Goal: Task Accomplishment & Management: Manage account settings

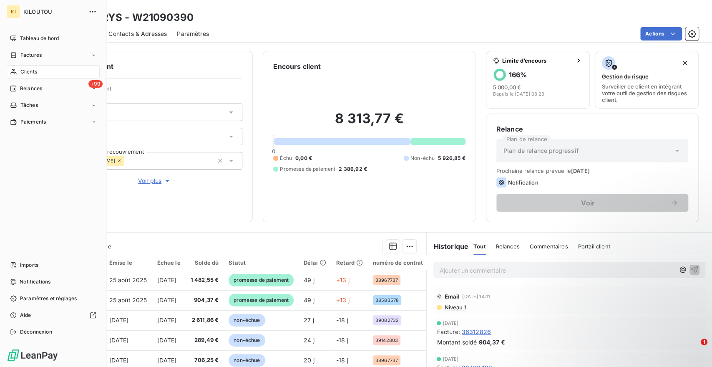
drag, startPoint x: 31, startPoint y: 70, endPoint x: 42, endPoint y: 71, distance: 10.9
click at [32, 70] on span "Clients" at bounding box center [28, 72] width 17 height 8
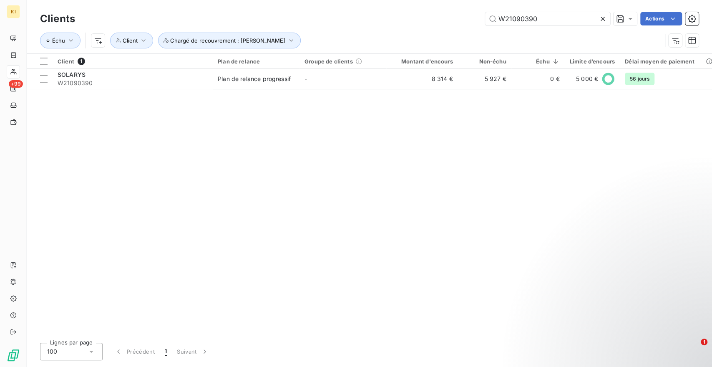
click at [604, 17] on icon at bounding box center [603, 19] width 4 height 4
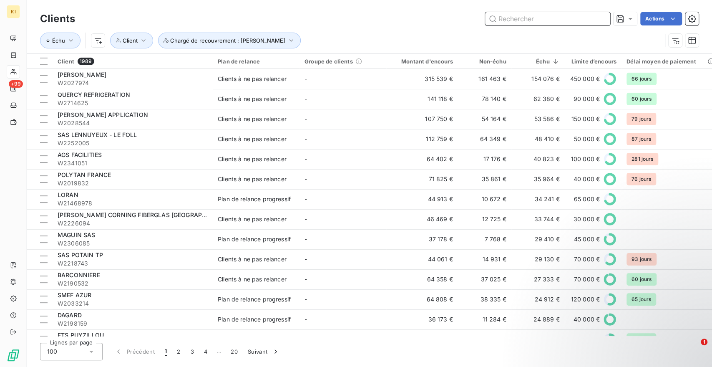
click at [533, 23] on input "text" at bounding box center [547, 18] width 125 height 13
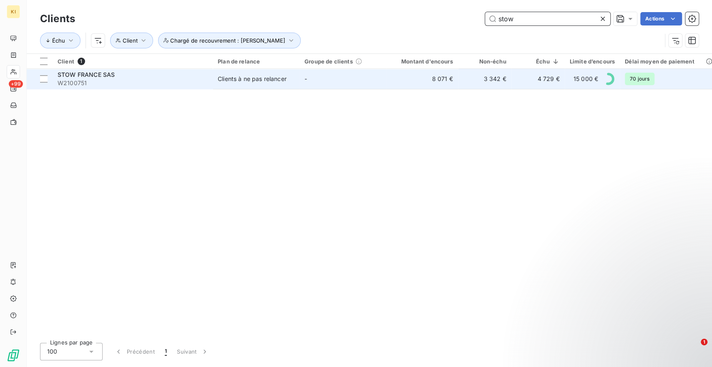
type input "stow"
click at [171, 82] on span "W2100751" at bounding box center [133, 83] width 150 height 8
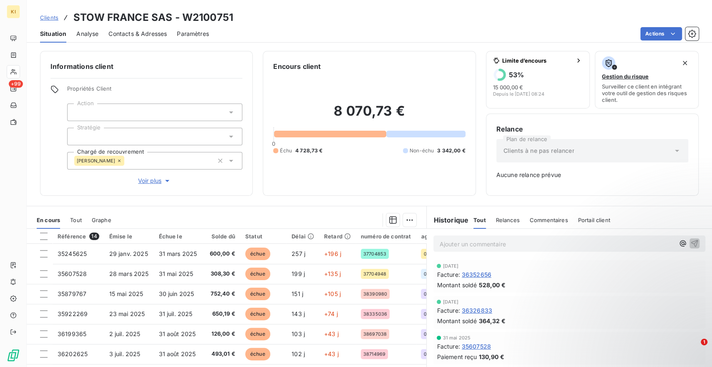
scroll to position [46, 0]
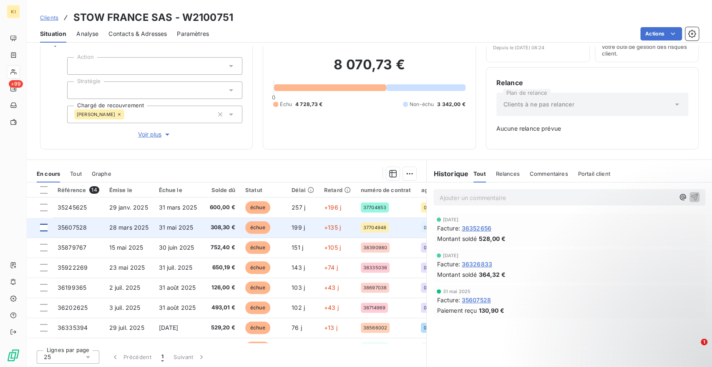
click at [45, 225] on div at bounding box center [44, 228] width 8 height 8
click at [43, 226] on icon at bounding box center [43, 227] width 5 height 5
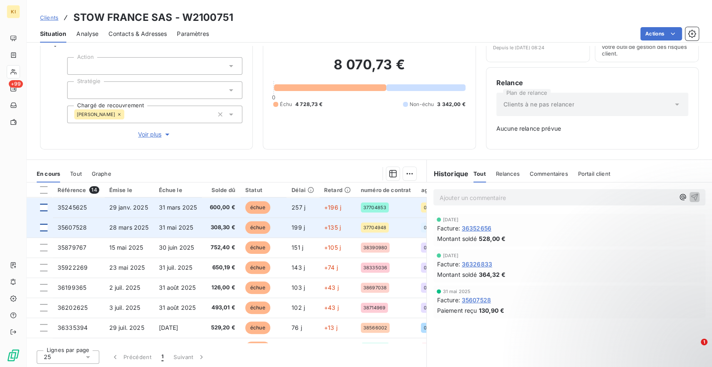
click at [43, 208] on div at bounding box center [44, 208] width 8 height 8
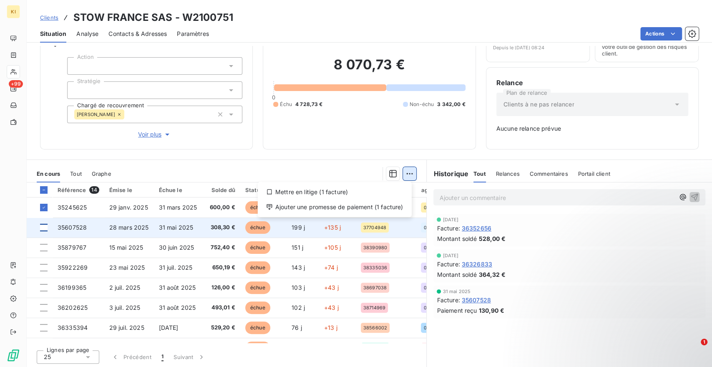
click at [404, 171] on html "KI +99 Clients STOW [GEOGRAPHIC_DATA] SAS - W2100751 Situation Analyse Contacts…" at bounding box center [356, 183] width 712 height 367
click at [342, 205] on div "Ajouter une promesse de paiement (1 facture)" at bounding box center [334, 206] width 147 height 13
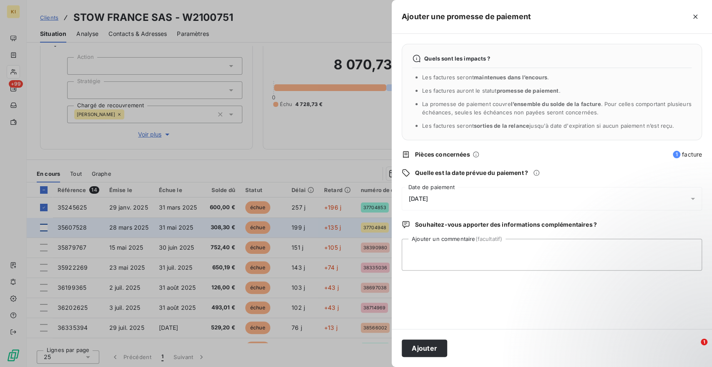
click at [452, 200] on div "[DATE]" at bounding box center [552, 198] width 300 height 23
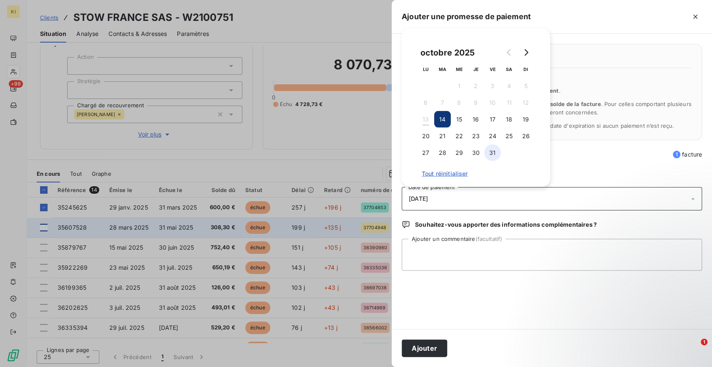
click at [489, 155] on button "31" at bounding box center [492, 152] width 17 height 17
click at [420, 346] on button "Ajouter" at bounding box center [424, 348] width 45 height 18
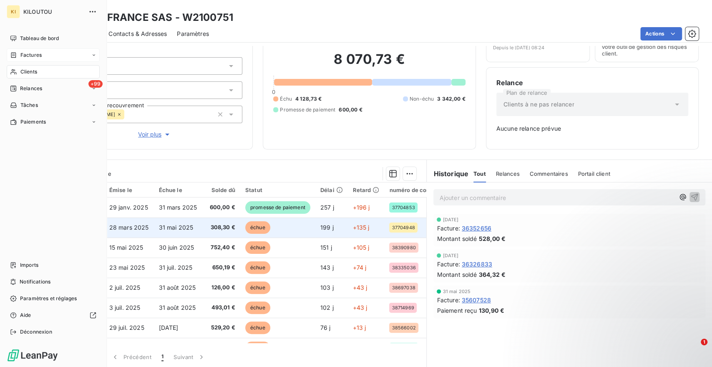
click at [47, 58] on div "Factures" at bounding box center [53, 54] width 93 height 13
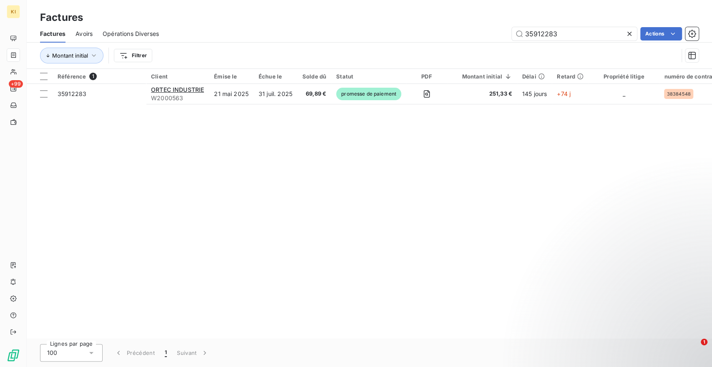
click at [630, 35] on icon at bounding box center [629, 34] width 4 height 4
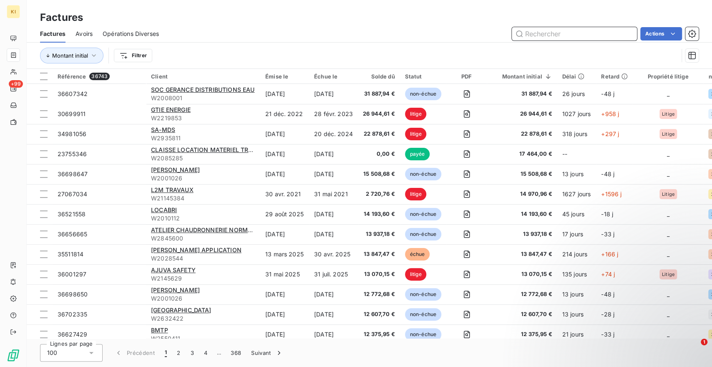
click at [524, 35] on input "text" at bounding box center [574, 33] width 125 height 13
paste input "36491768"
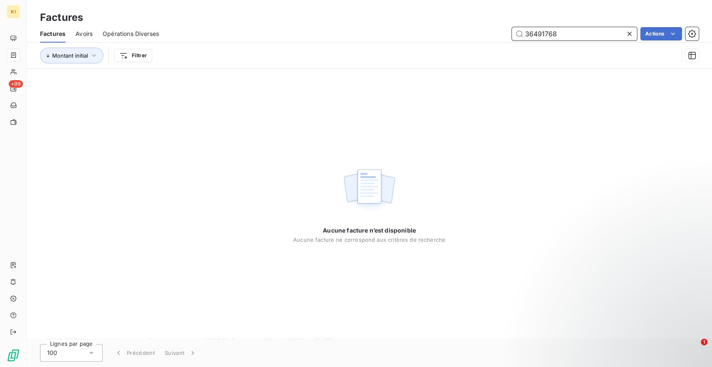
drag, startPoint x: 571, startPoint y: 35, endPoint x: 523, endPoint y: 31, distance: 48.6
click at [523, 31] on input "36491768" at bounding box center [574, 33] width 125 height 13
click at [533, 38] on input "36491768" at bounding box center [574, 33] width 125 height 13
click at [528, 37] on input "36491768" at bounding box center [574, 33] width 125 height 13
type input "36491768"
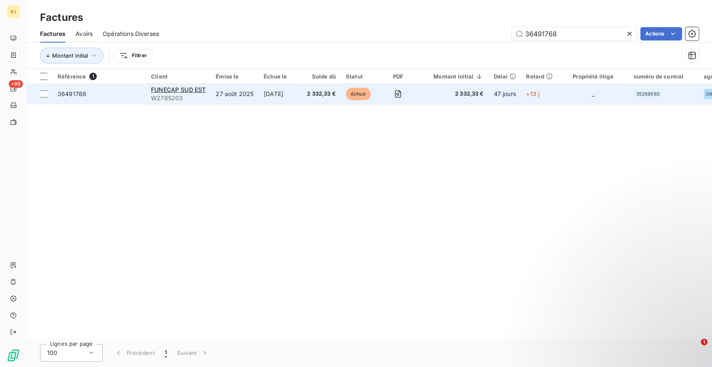
click at [228, 96] on td "27 août 2025" at bounding box center [235, 94] width 48 height 20
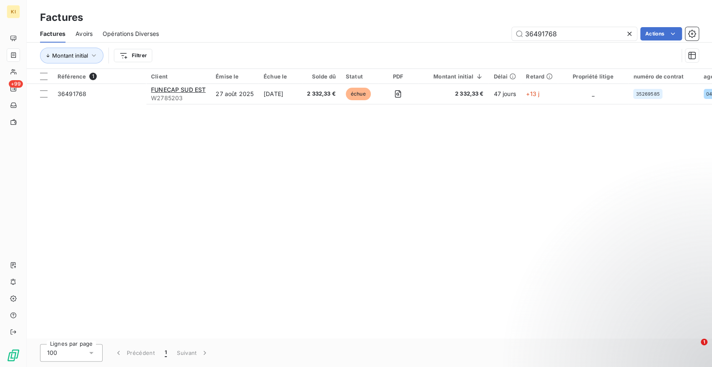
click at [625, 35] on icon at bounding box center [629, 34] width 8 height 8
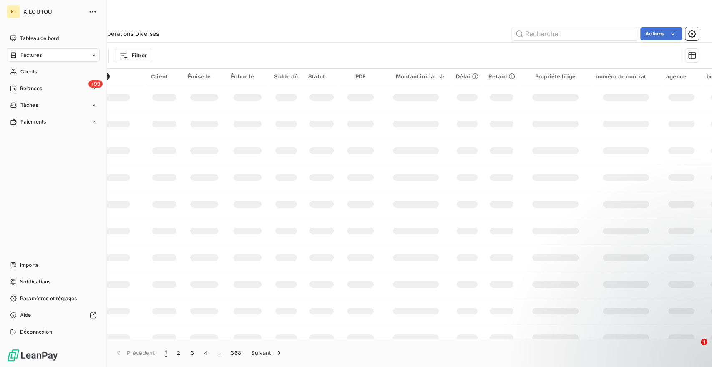
click at [45, 68] on div "Clients" at bounding box center [53, 71] width 93 height 13
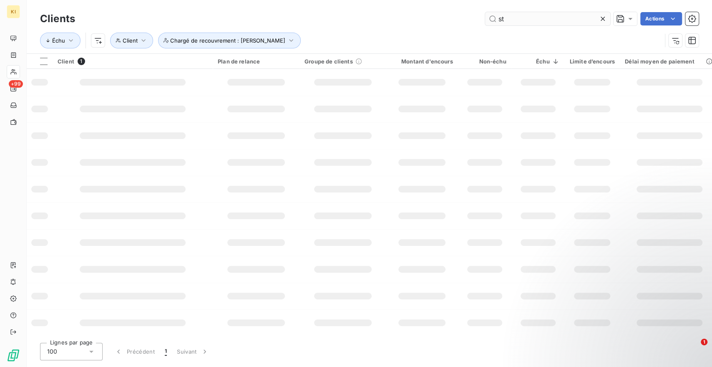
type input "s"
type input "W21304131"
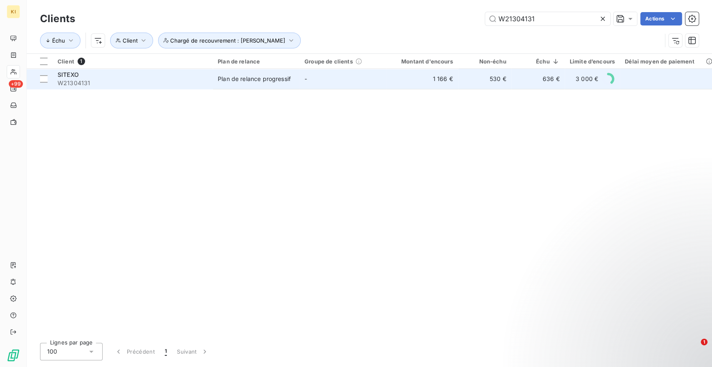
click at [258, 79] on div "Plan de relance progressif" at bounding box center [254, 79] width 73 height 8
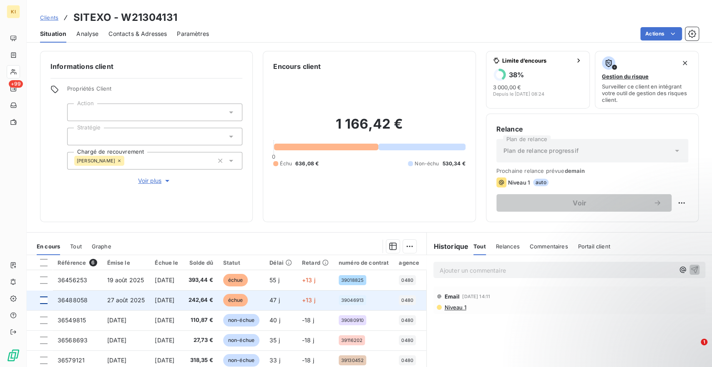
click at [45, 299] on div at bounding box center [44, 300] width 8 height 8
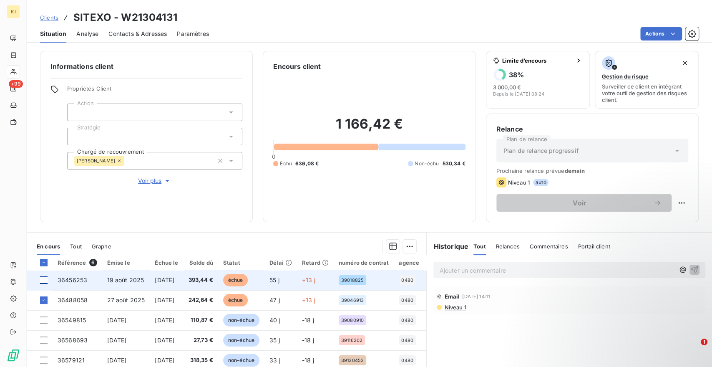
click at [44, 282] on div at bounding box center [44, 280] width 8 height 8
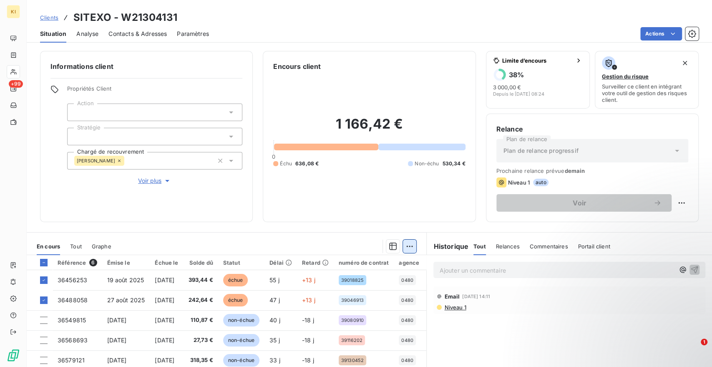
click at [404, 247] on html "KI +99 Clients SITEXO - W21304131 Situation Analyse Contacts & Adresses Paramèt…" at bounding box center [356, 183] width 712 height 367
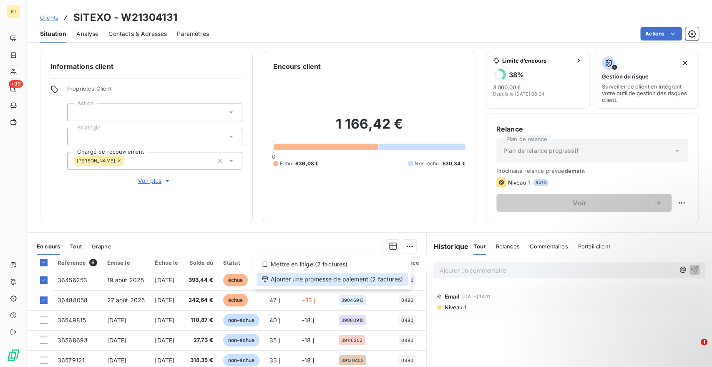
click at [332, 276] on div "Ajouter une promesse de paiement (2 factures)" at bounding box center [332, 278] width 151 height 13
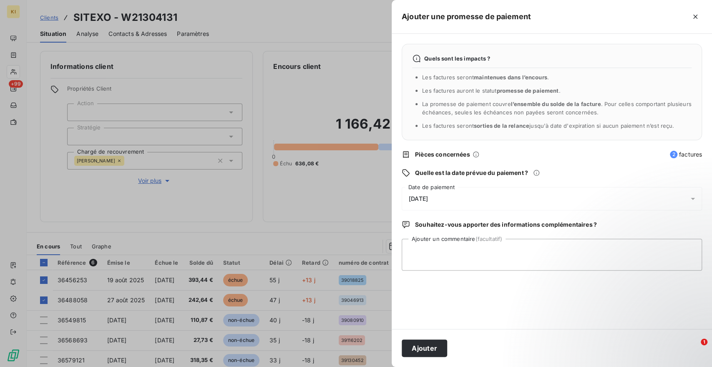
click at [416, 200] on span "[DATE]" at bounding box center [418, 198] width 19 height 7
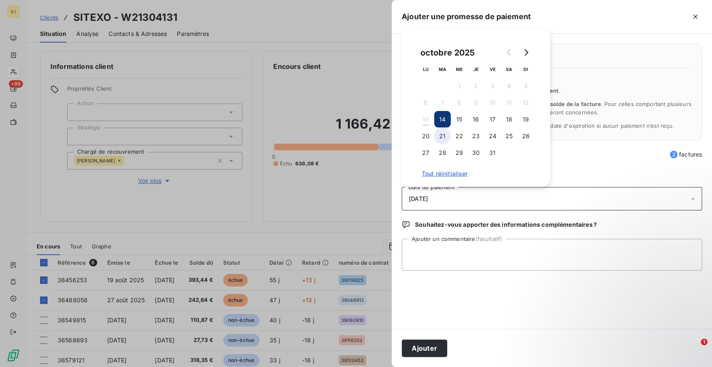
click at [442, 136] on button "21" at bounding box center [442, 136] width 17 height 17
click at [428, 246] on textarea "Ajouter un commentaire (facultatif)" at bounding box center [552, 255] width 300 height 32
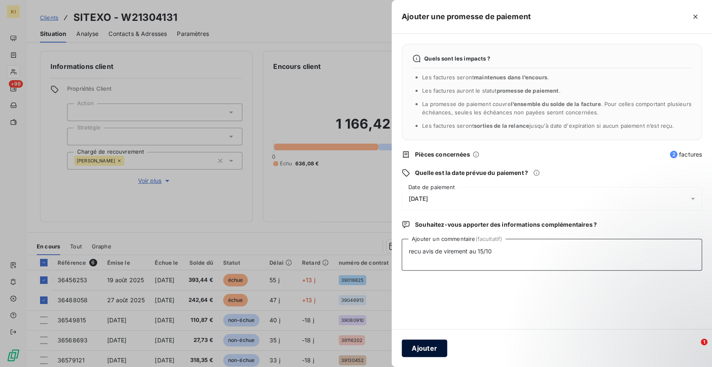
type textarea "recu avis de virement au 15/10"
click at [422, 348] on button "Ajouter" at bounding box center [424, 348] width 45 height 18
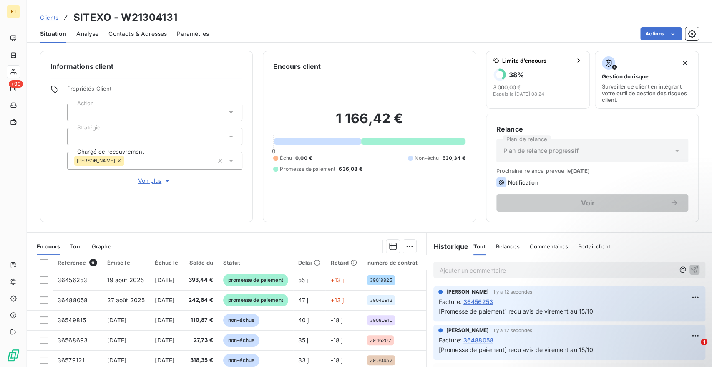
click at [49, 18] on span "Clients" at bounding box center [49, 17] width 18 height 7
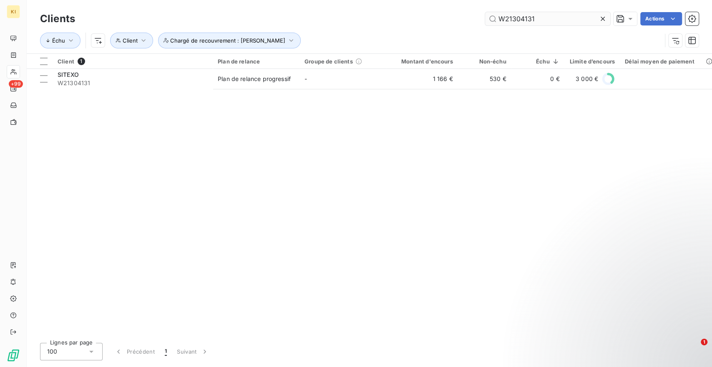
click at [602, 17] on icon at bounding box center [603, 19] width 8 height 8
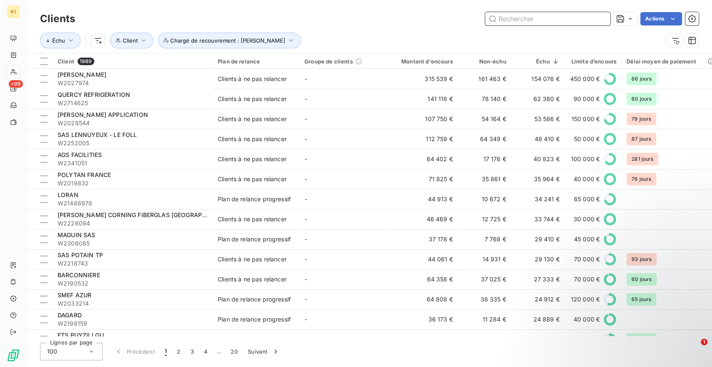
click at [509, 19] on input "text" at bounding box center [547, 18] width 125 height 13
paste input "W2343368"
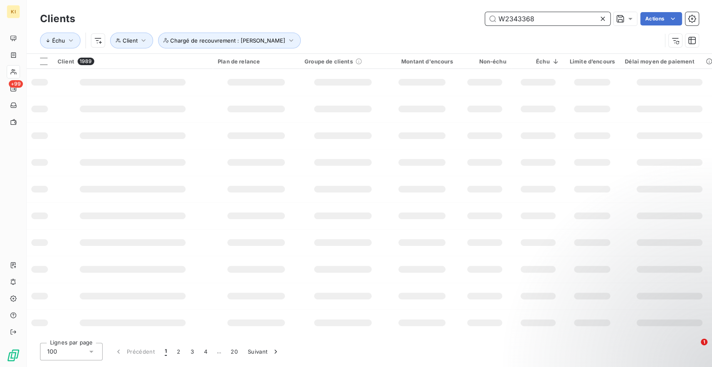
type input "W2343368"
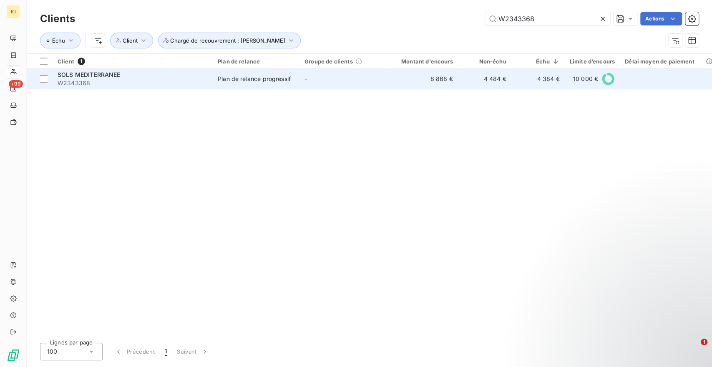
drag, startPoint x: 230, startPoint y: 81, endPoint x: 235, endPoint y: 83, distance: 6.0
click at [231, 81] on div "Plan de relance progressif" at bounding box center [254, 79] width 73 height 8
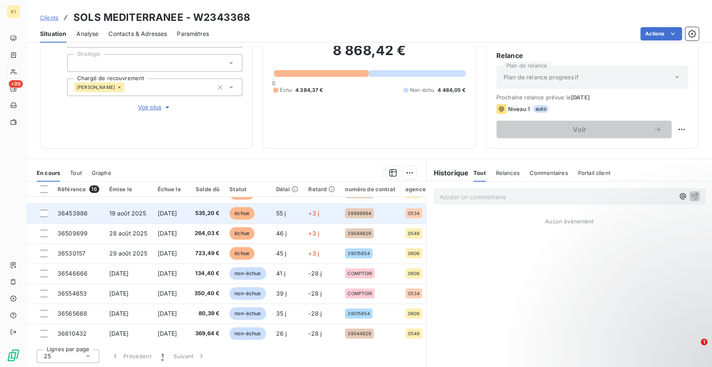
scroll to position [93, 0]
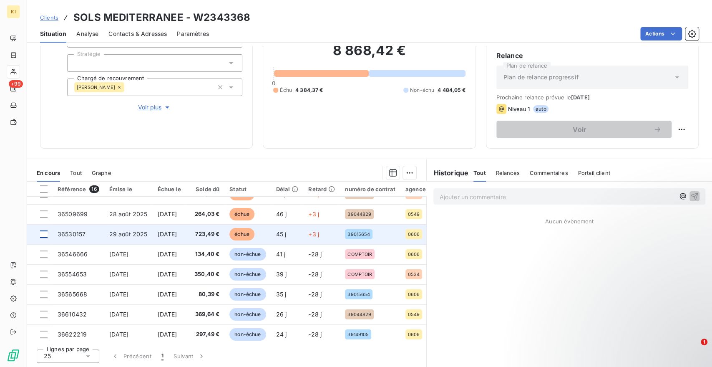
click at [42, 233] on div at bounding box center [44, 234] width 8 height 8
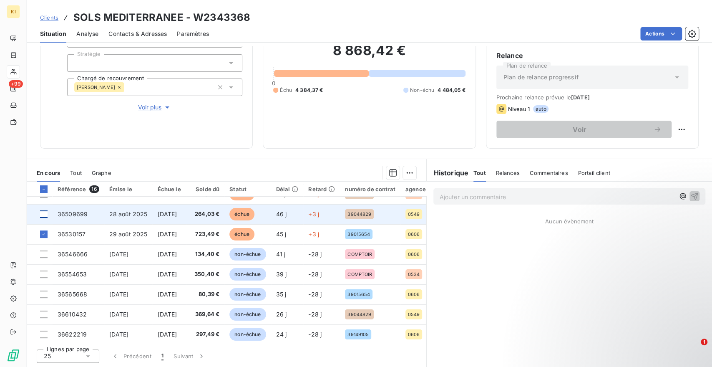
click at [43, 213] on div at bounding box center [44, 214] width 8 height 8
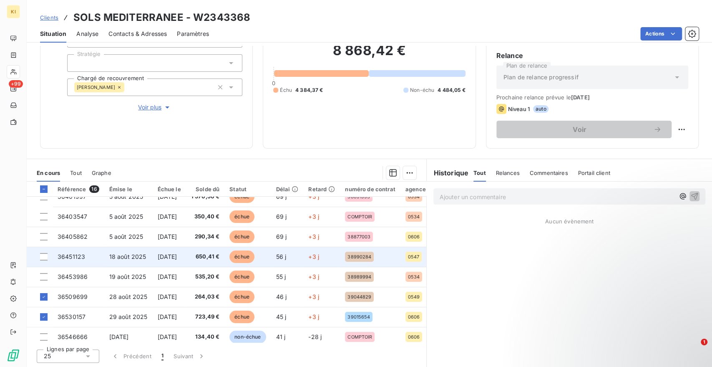
scroll to position [0, 0]
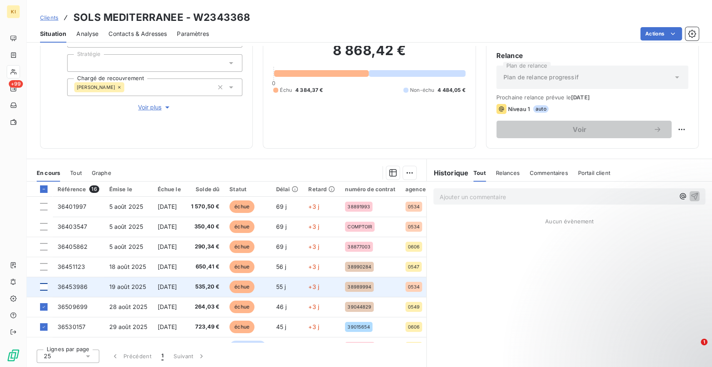
click at [42, 286] on div at bounding box center [44, 287] width 8 height 8
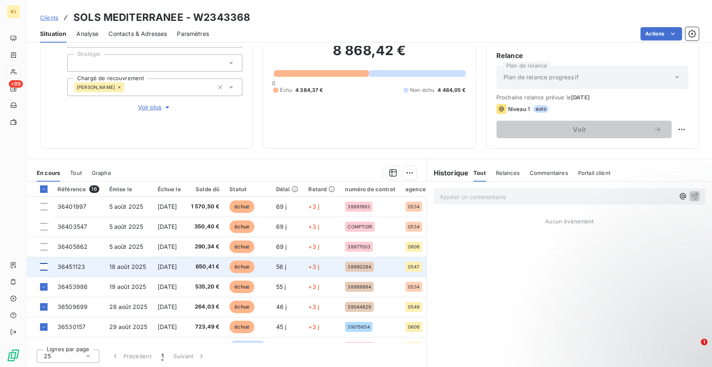
click at [45, 266] on div at bounding box center [44, 267] width 8 height 8
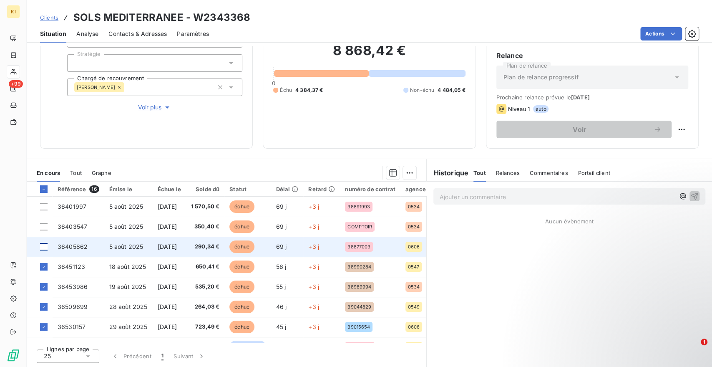
click at [41, 246] on div at bounding box center [44, 247] width 8 height 8
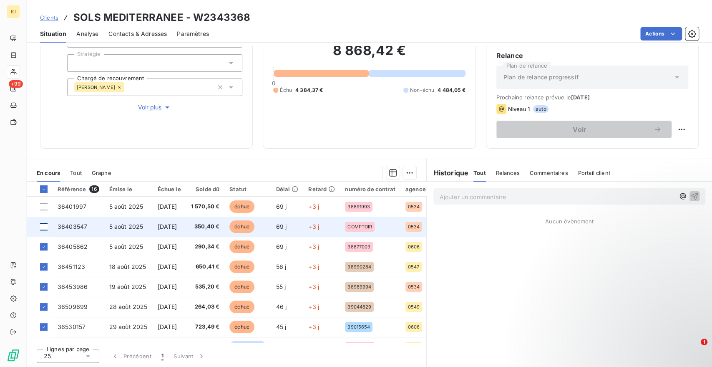
click at [43, 226] on div at bounding box center [44, 227] width 8 height 8
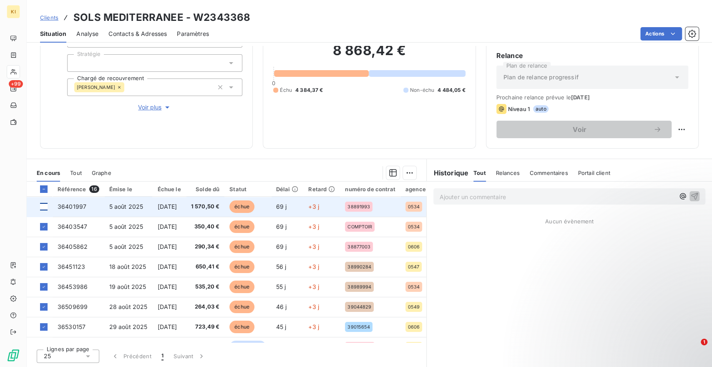
click at [43, 206] on div at bounding box center [44, 207] width 8 height 8
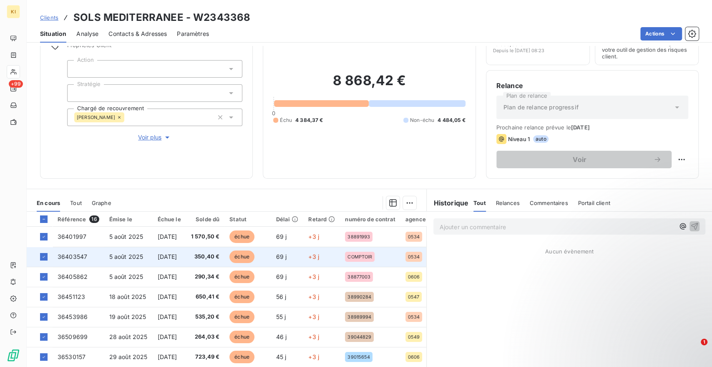
scroll to position [27, 0]
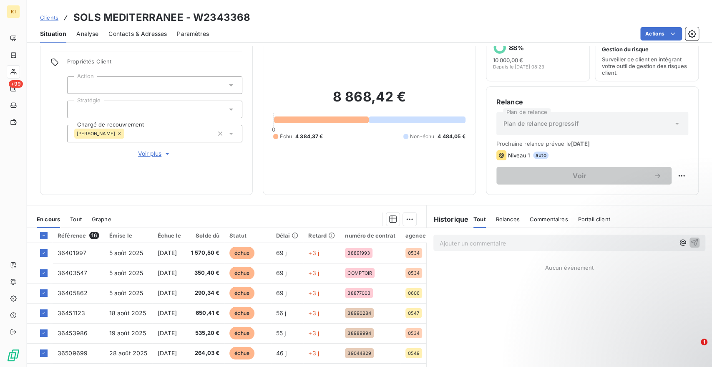
click at [513, 243] on p "Ajouter un commentaire ﻿" at bounding box center [556, 243] width 235 height 10
click at [407, 220] on html "KI +99 Clients SOLS MEDITERRANEE - W2343368 Situation Analyse Contacts & Adress…" at bounding box center [356, 183] width 712 height 367
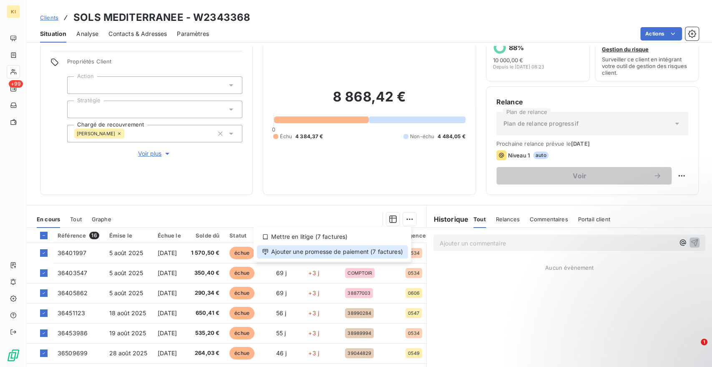
click at [317, 246] on div "Ajouter une promesse de paiement (7 factures)" at bounding box center [332, 251] width 151 height 13
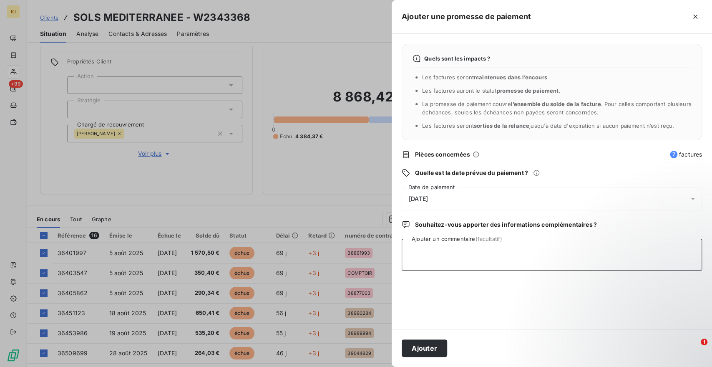
click at [424, 242] on textarea "Ajouter un commentaire (facultatif)" at bounding box center [552, 255] width 300 height 32
type textarea "promesse regmt fdm"
click at [430, 203] on div "[DATE]" at bounding box center [552, 198] width 300 height 23
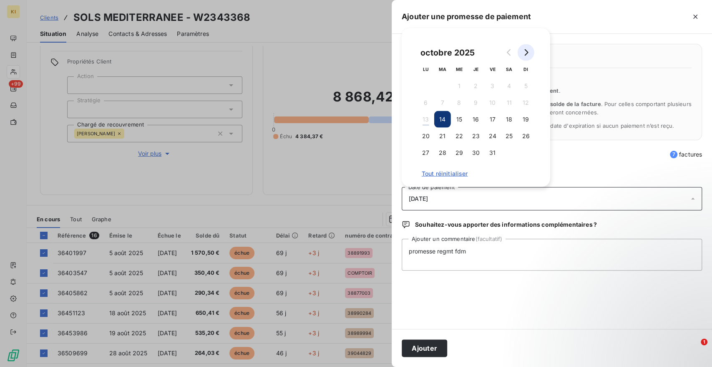
click at [530, 52] on button "Go to next month" at bounding box center [526, 52] width 17 height 17
click at [460, 101] on button "5" at bounding box center [459, 102] width 17 height 17
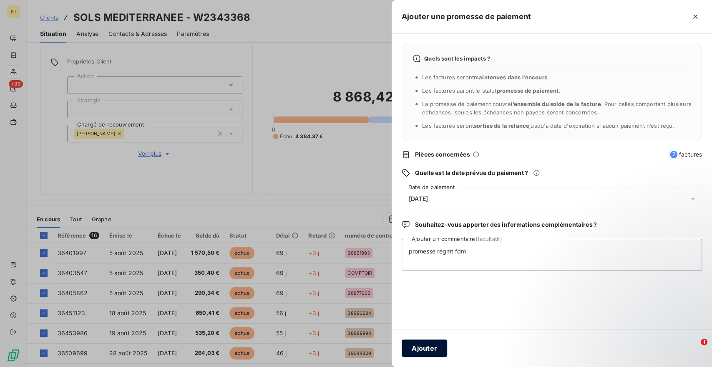
click at [428, 345] on button "Ajouter" at bounding box center [424, 348] width 45 height 18
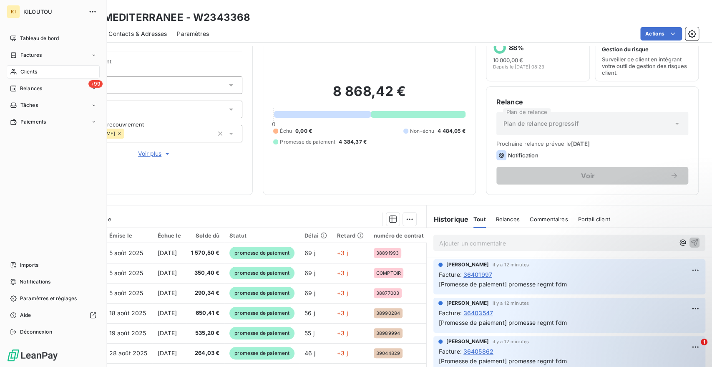
click at [19, 68] on div "Clients" at bounding box center [53, 71] width 93 height 13
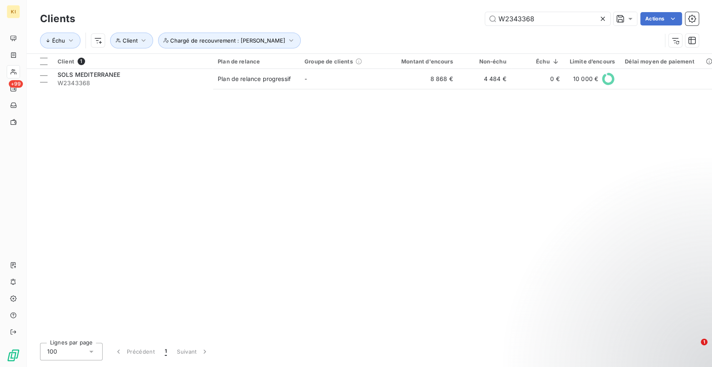
click at [601, 19] on icon at bounding box center [603, 19] width 8 height 8
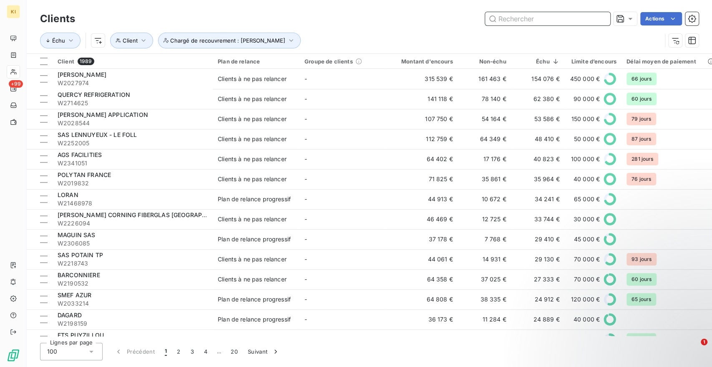
click at [588, 15] on input "text" at bounding box center [547, 18] width 125 height 13
paste input "W2482866"
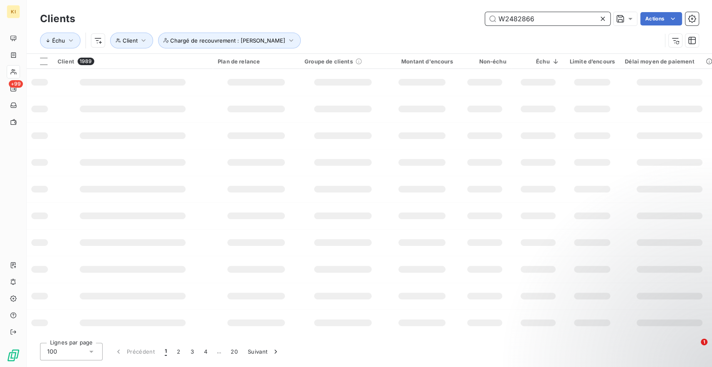
type input "W2482866"
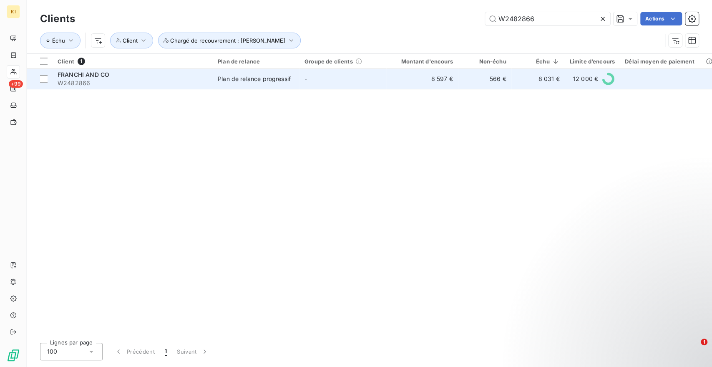
click at [324, 80] on td "-" at bounding box center [342, 79] width 87 height 20
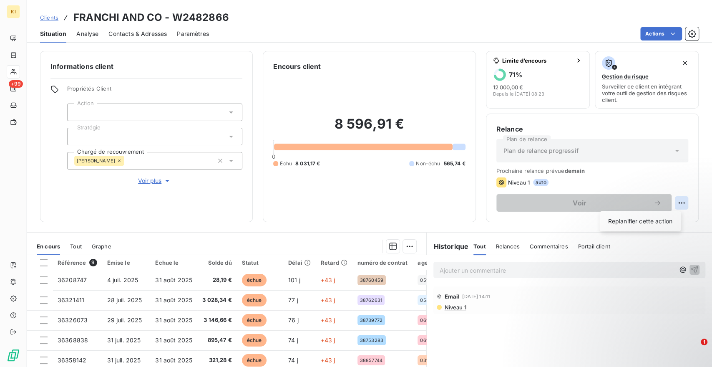
click at [675, 201] on html "KI +99 Clients FRANCHI AND CO - W2482866 Situation Analyse Contacts & Adresses …" at bounding box center [356, 183] width 712 height 367
click at [644, 218] on div "Replanifier cette action" at bounding box center [640, 220] width 75 height 13
select select "9"
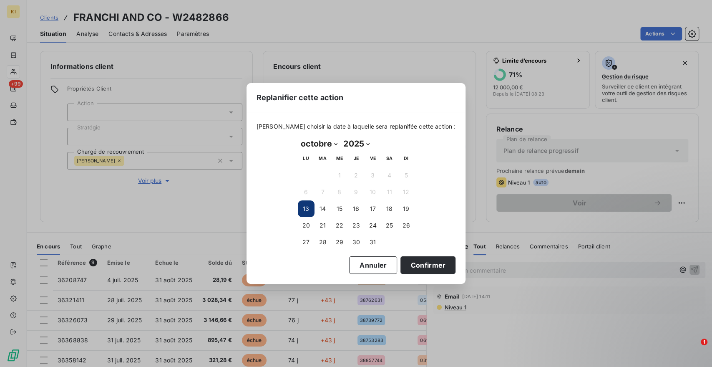
click at [629, 179] on div "Replanifier cette action [PERSON_NAME] choisir la date à laquelle sera replanif…" at bounding box center [356, 183] width 712 height 367
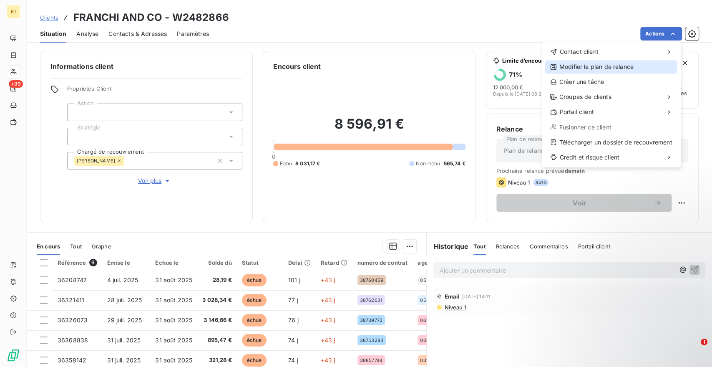
click at [608, 68] on div "Modifier le plan de relance" at bounding box center [611, 66] width 132 height 13
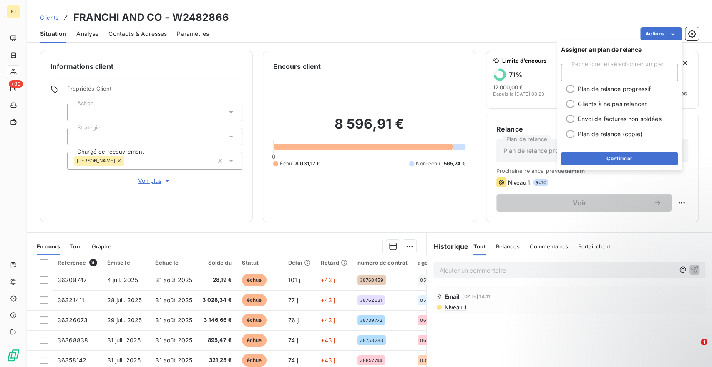
click at [644, 233] on div "Historique Tout Relances Commentaires Portail client Tout Relances Commentaires…" at bounding box center [569, 243] width 285 height 23
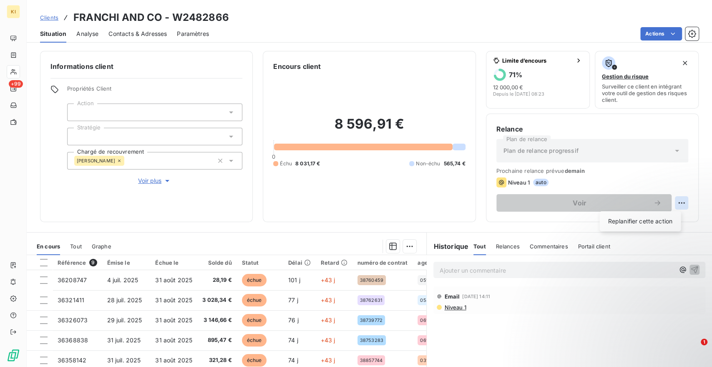
click at [672, 204] on html "KI +99 Clients FRANCHI AND CO - W2482866 Situation Analyse Contacts & Adresses …" at bounding box center [356, 183] width 712 height 367
click at [501, 245] on span "Relances" at bounding box center [508, 246] width 24 height 7
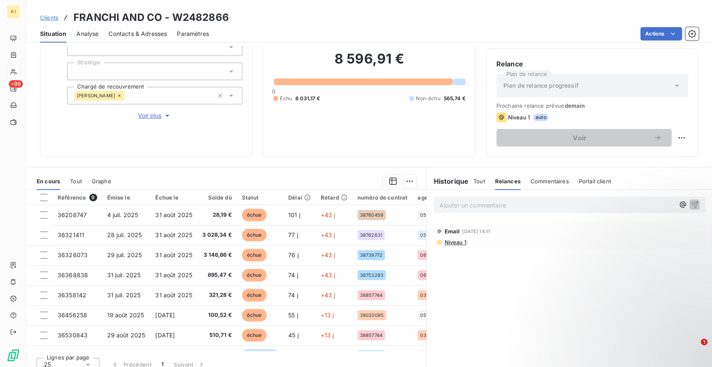
scroll to position [73, 0]
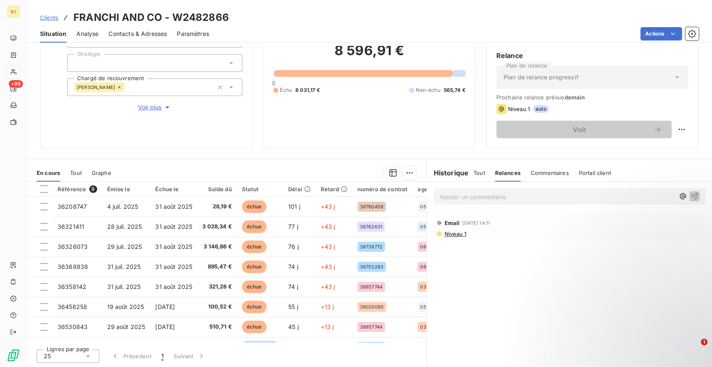
click at [446, 174] on h6 "Historique" at bounding box center [448, 173] width 42 height 10
click at [463, 172] on h6 "Historique" at bounding box center [448, 173] width 42 height 10
click at [473, 172] on span "Tout" at bounding box center [479, 172] width 12 height 7
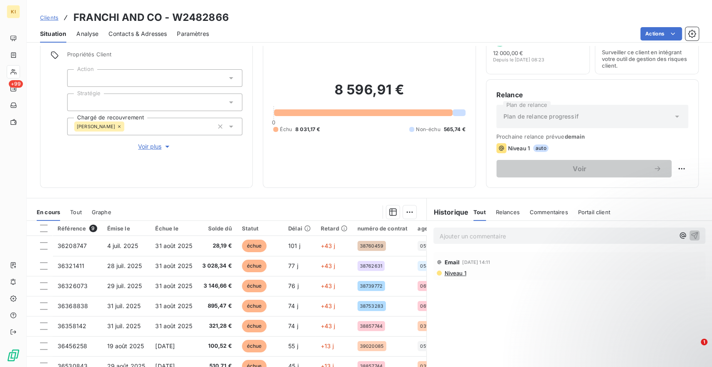
scroll to position [0, 0]
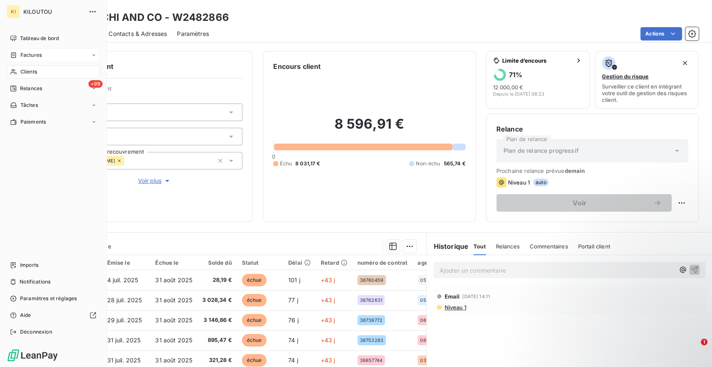
click at [22, 55] on span "Factures" at bounding box center [30, 55] width 21 height 8
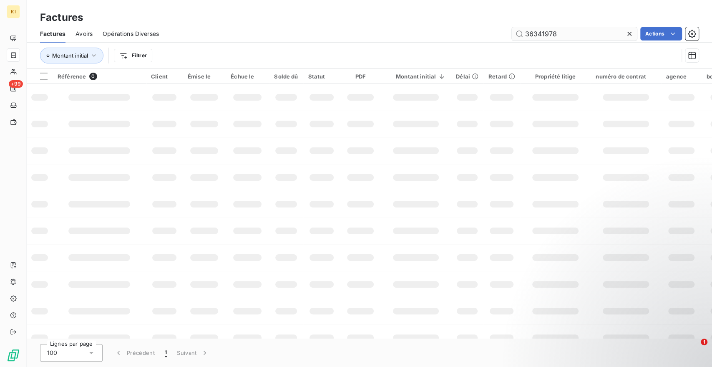
type input "36341978"
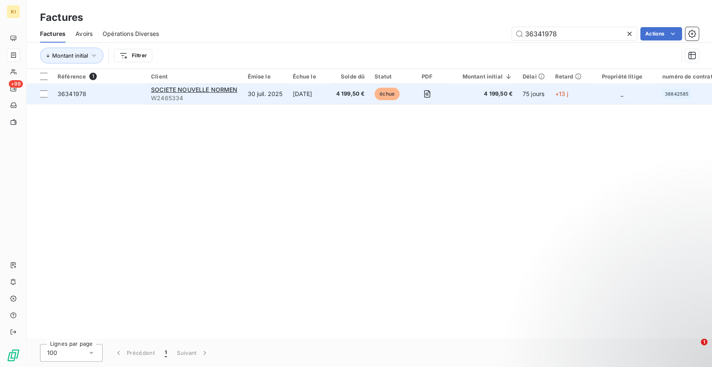
click at [326, 99] on td "[DATE]" at bounding box center [308, 94] width 43 height 20
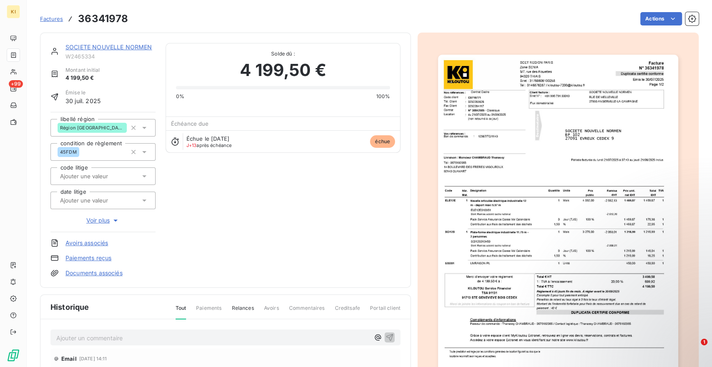
click at [103, 333] on p "Ajouter un commentaire ﻿" at bounding box center [212, 337] width 313 height 10
click at [142, 340] on p "recua vis de paiement le 08/10pr cette fac" at bounding box center [212, 337] width 313 height 10
click at [68, 338] on span "recua vis de paiement le 08/10 pr cette fac" at bounding box center [116, 336] width 121 height 7
click at [76, 337] on span "recu a vis de paiement le 08/10 pr cette fac" at bounding box center [117, 336] width 123 height 7
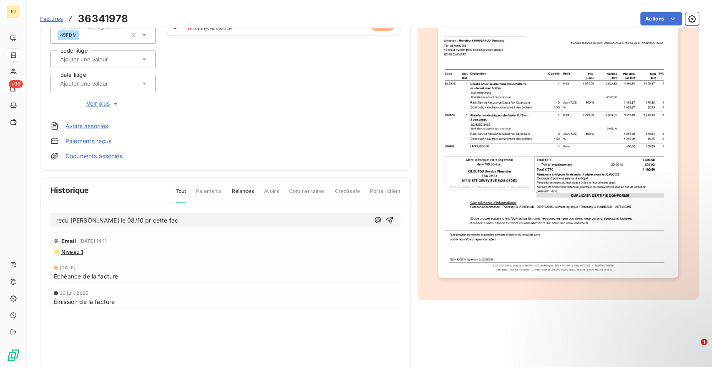
scroll to position [134, 0]
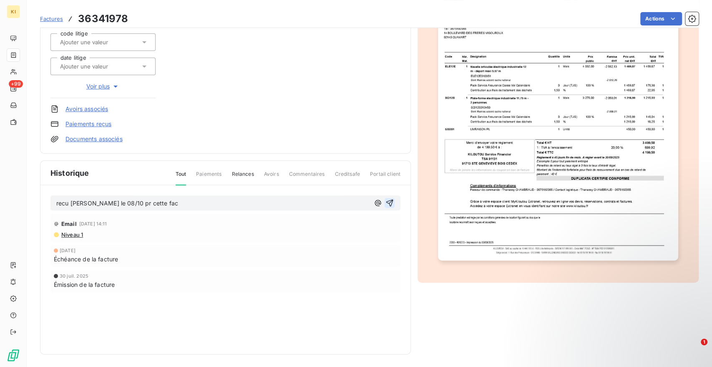
click at [386, 202] on icon "button" at bounding box center [389, 202] width 7 height 7
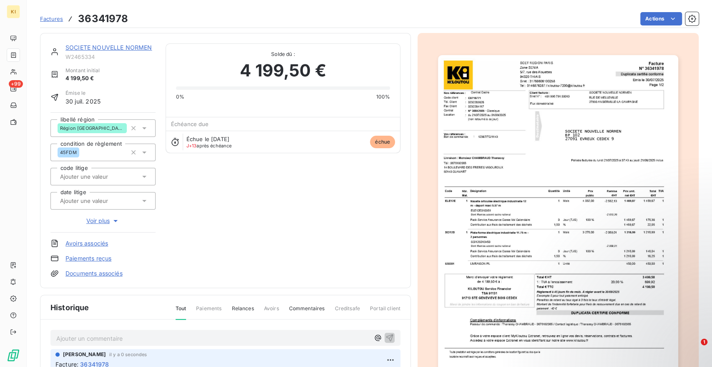
scroll to position [0, 0]
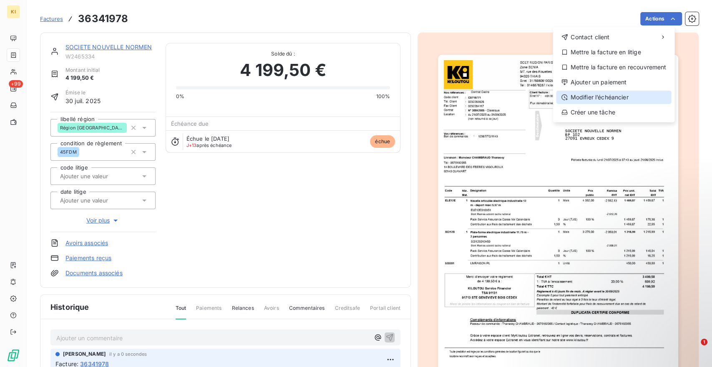
click at [591, 96] on div "Modifier l’échéancier" at bounding box center [613, 97] width 115 height 13
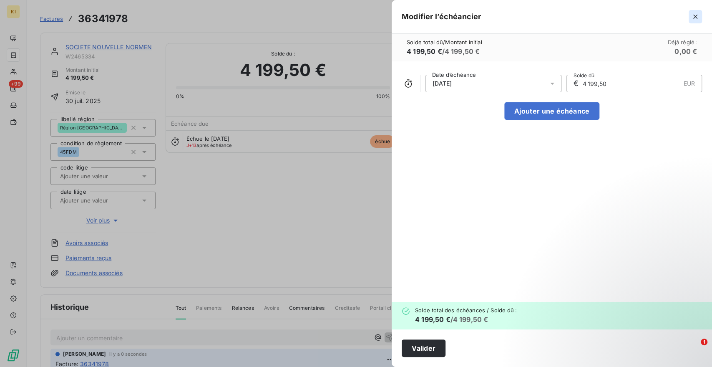
click at [695, 20] on icon "button" at bounding box center [695, 17] width 8 height 8
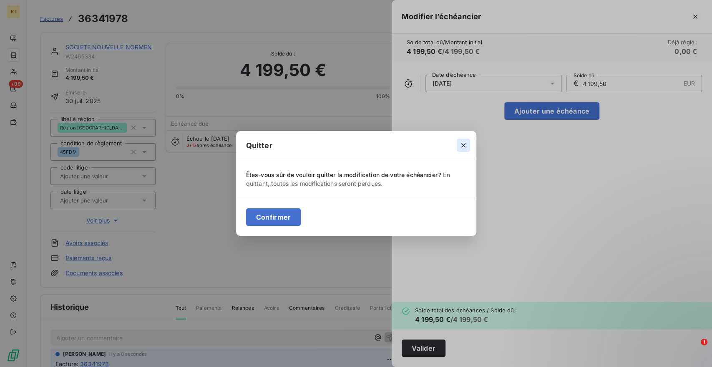
click at [461, 141] on button "button" at bounding box center [463, 144] width 13 height 13
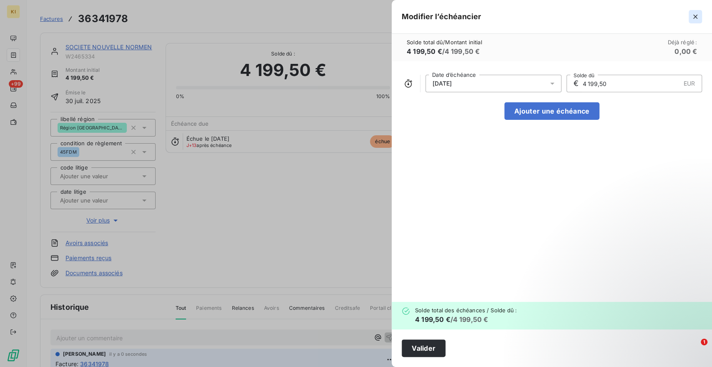
click at [694, 18] on icon "button" at bounding box center [695, 17] width 8 height 8
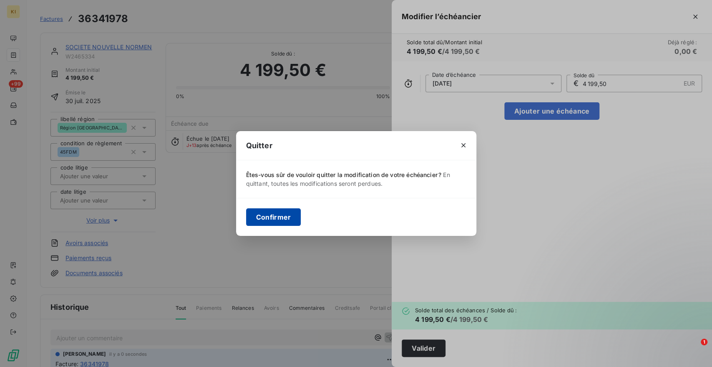
click at [269, 225] on button "Confirmer" at bounding box center [273, 217] width 55 height 18
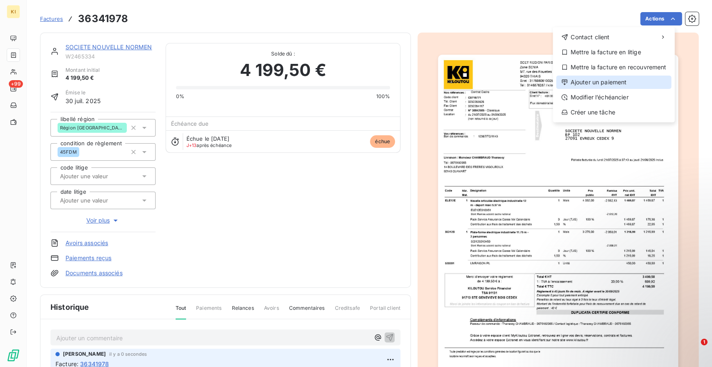
click at [596, 82] on div "Ajouter un paiement" at bounding box center [613, 81] width 115 height 13
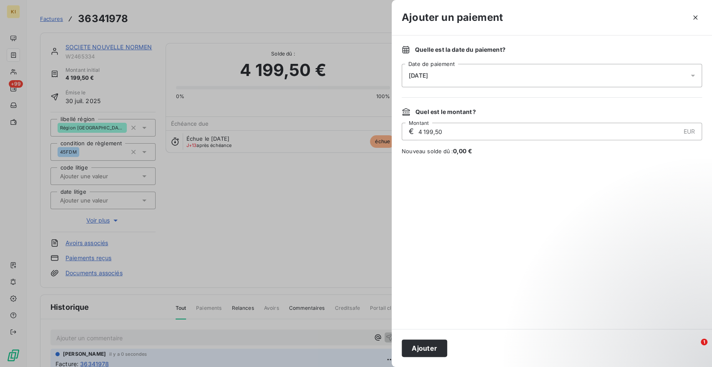
click at [438, 85] on div "[DATE]" at bounding box center [552, 75] width 300 height 23
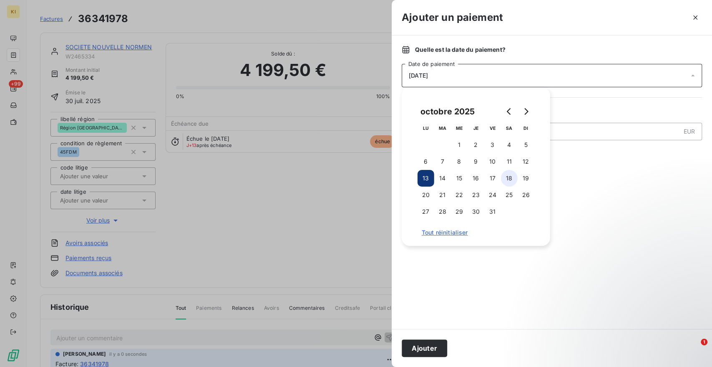
click at [507, 181] on button "18" at bounding box center [509, 178] width 17 height 17
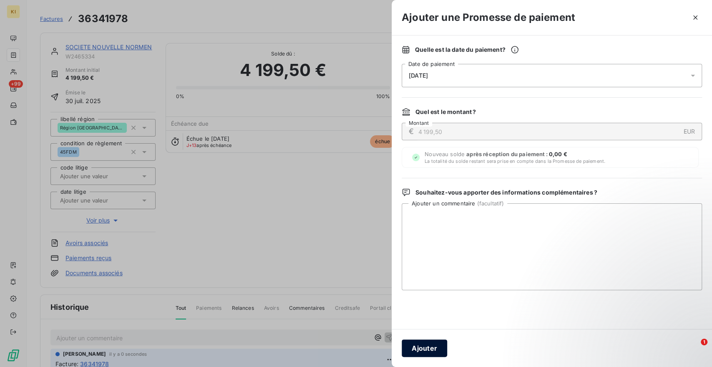
click at [417, 350] on button "Ajouter" at bounding box center [424, 348] width 45 height 18
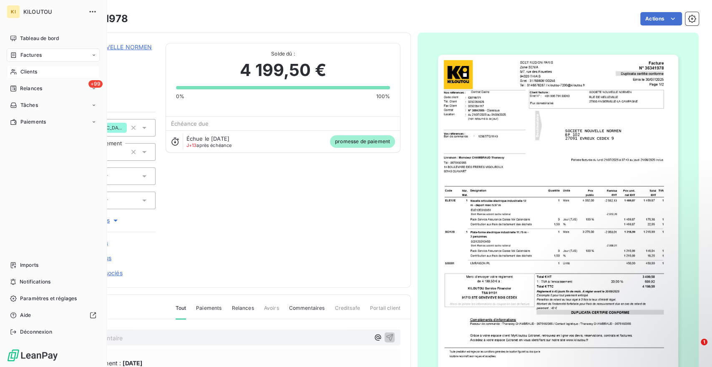
click at [20, 70] on div "Clients" at bounding box center [53, 71] width 93 height 13
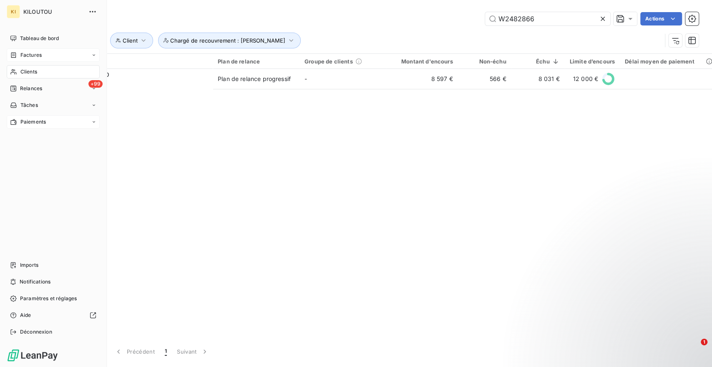
click at [42, 120] on span "Paiements" at bounding box center [32, 122] width 25 height 8
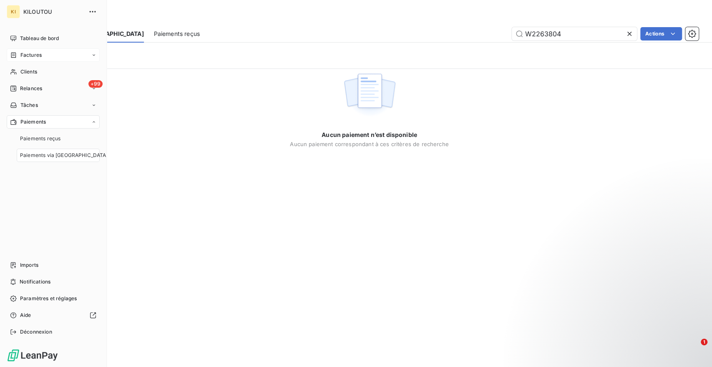
click at [64, 156] on span "Paiements via [GEOGRAPHIC_DATA]" at bounding box center [64, 155] width 88 height 8
click at [42, 139] on span "Paiements reçus" at bounding box center [40, 139] width 40 height 8
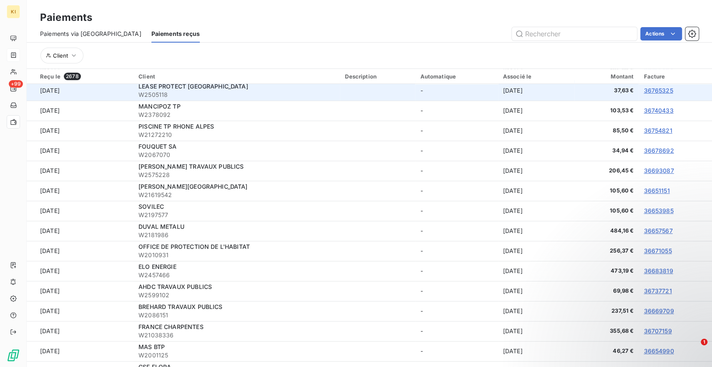
scroll to position [185, 0]
